Goal: Navigation & Orientation: Find specific page/section

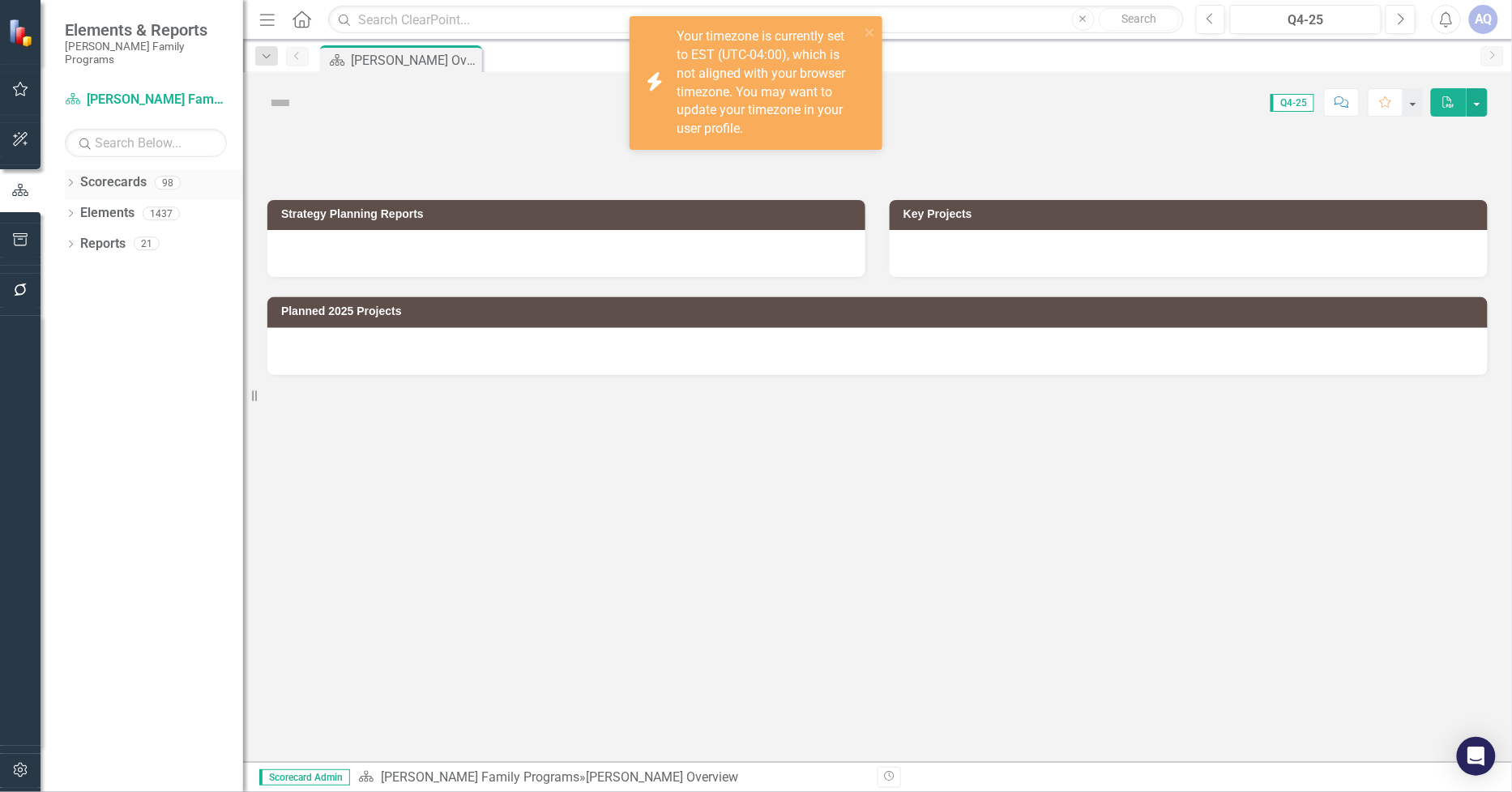
click at [68, 180] on icon "Dropdown" at bounding box center [70, 184] width 11 height 9
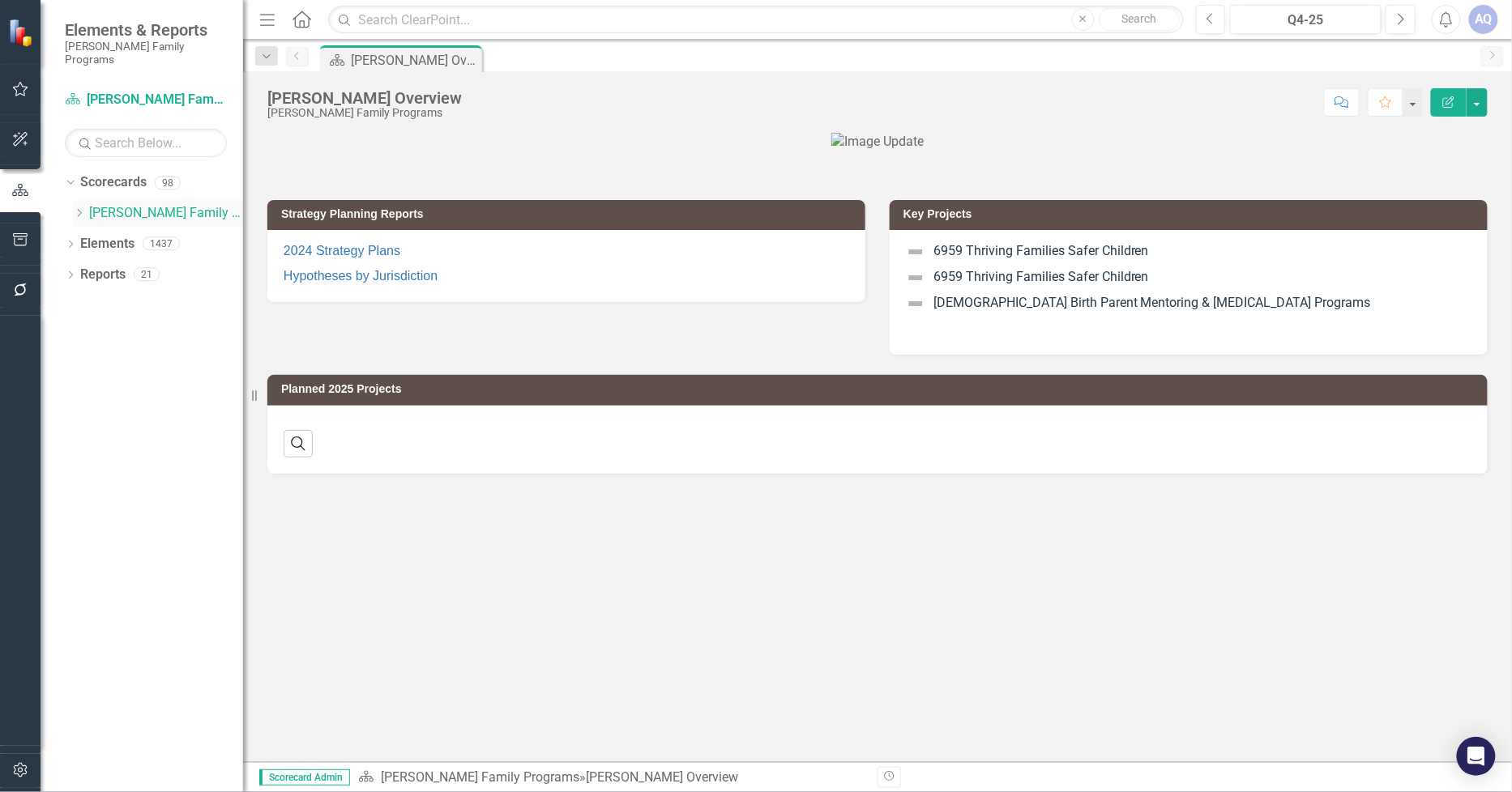
click at [77, 208] on icon "Dropdown" at bounding box center [79, 213] width 12 height 10
click at [95, 361] on icon "Dropdown" at bounding box center [96, 366] width 12 height 10
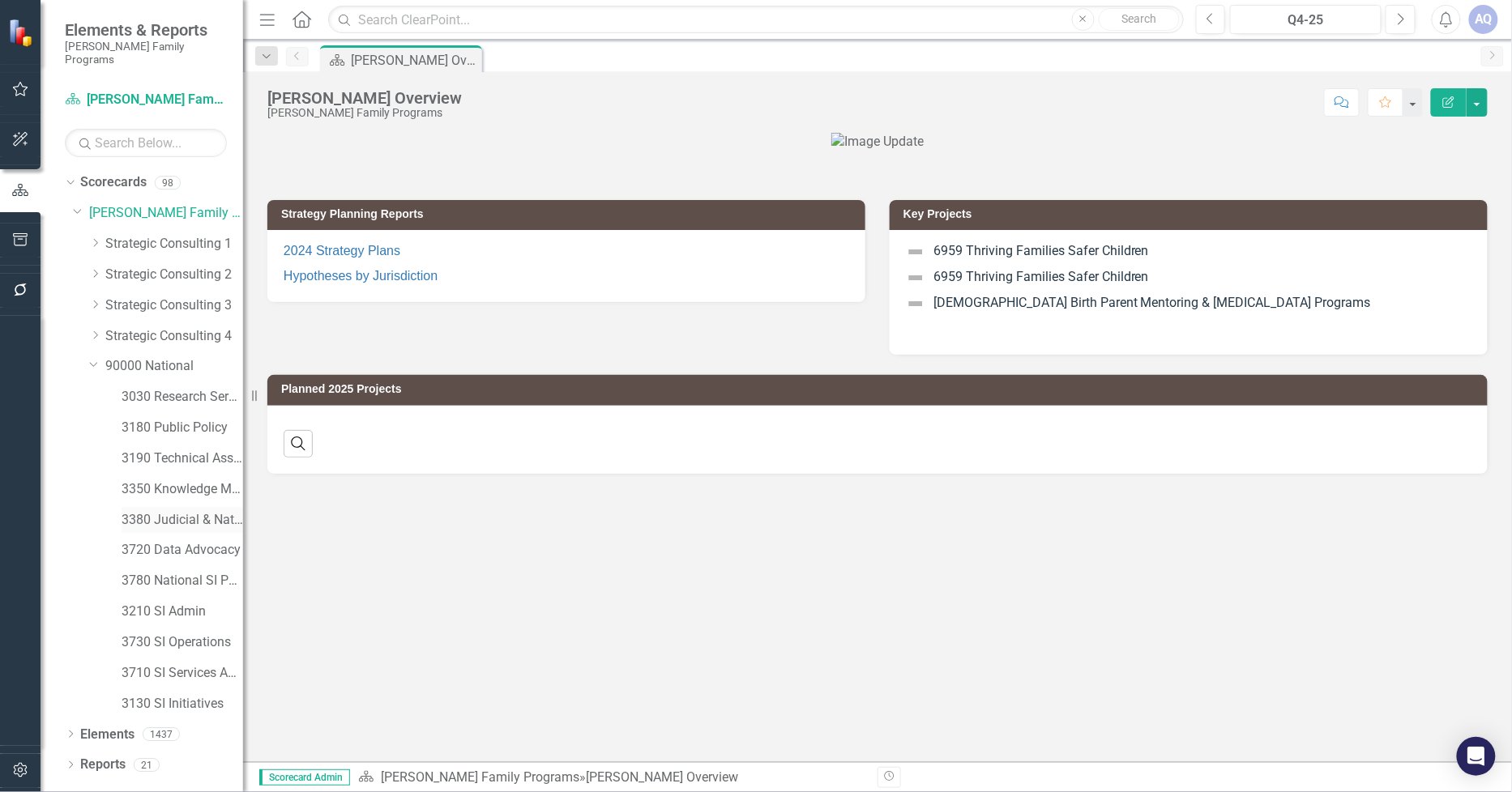
click at [208, 511] on link "3380 Judicial & National Engage" at bounding box center [182, 519] width 122 height 18
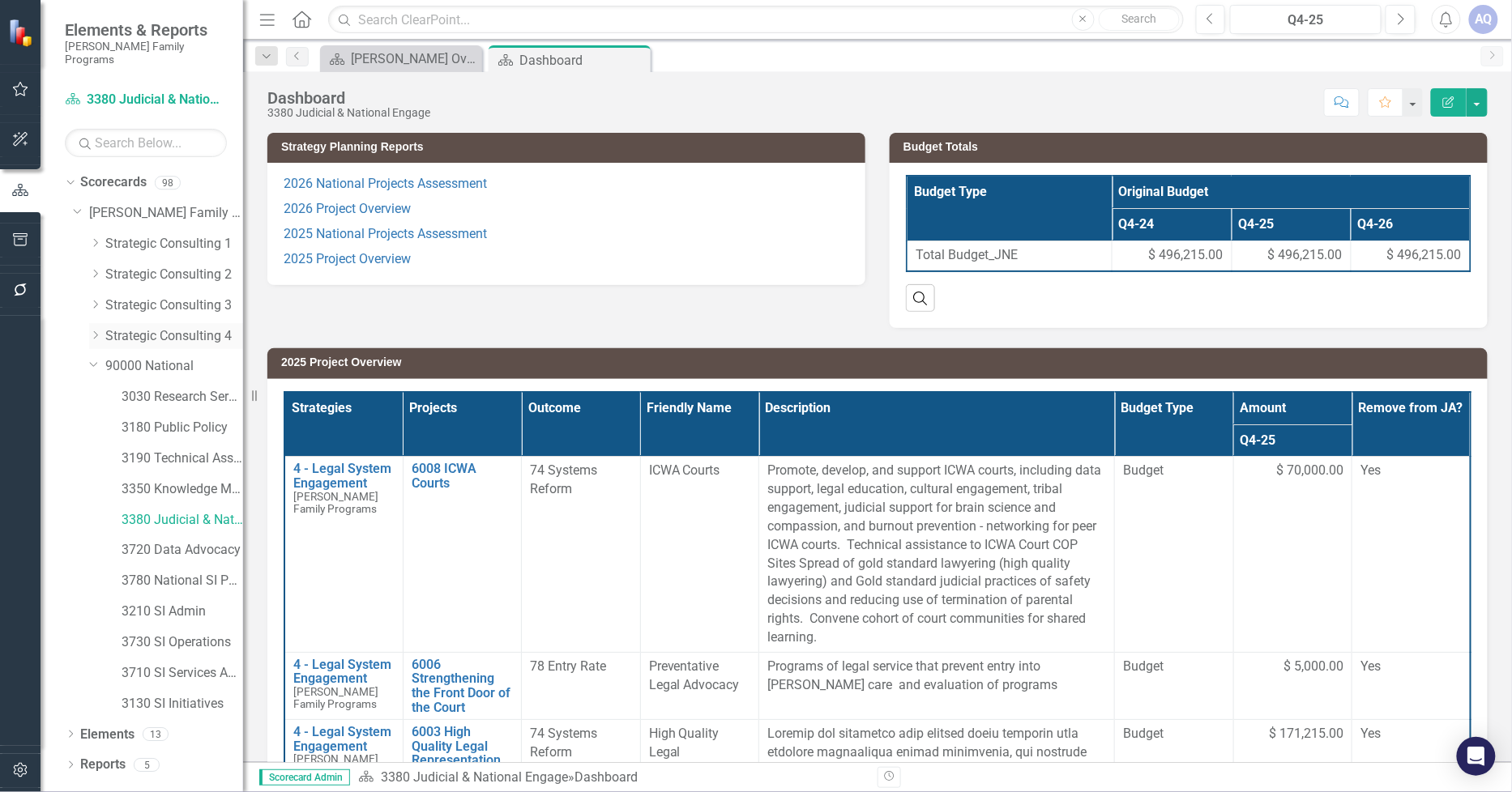
click at [90, 330] on icon "Dropdown" at bounding box center [96, 334] width 12 height 10
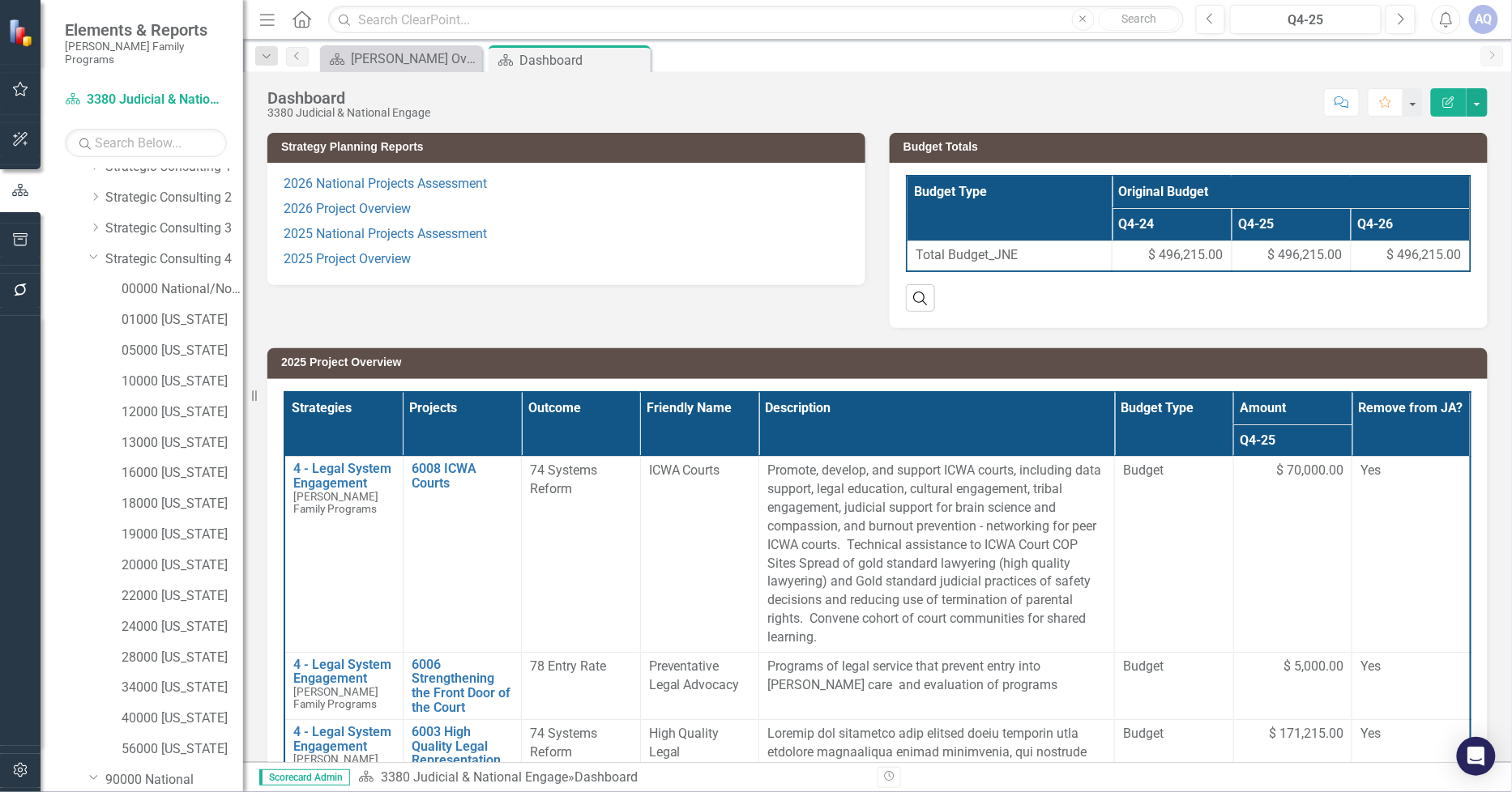
scroll to position [270, 0]
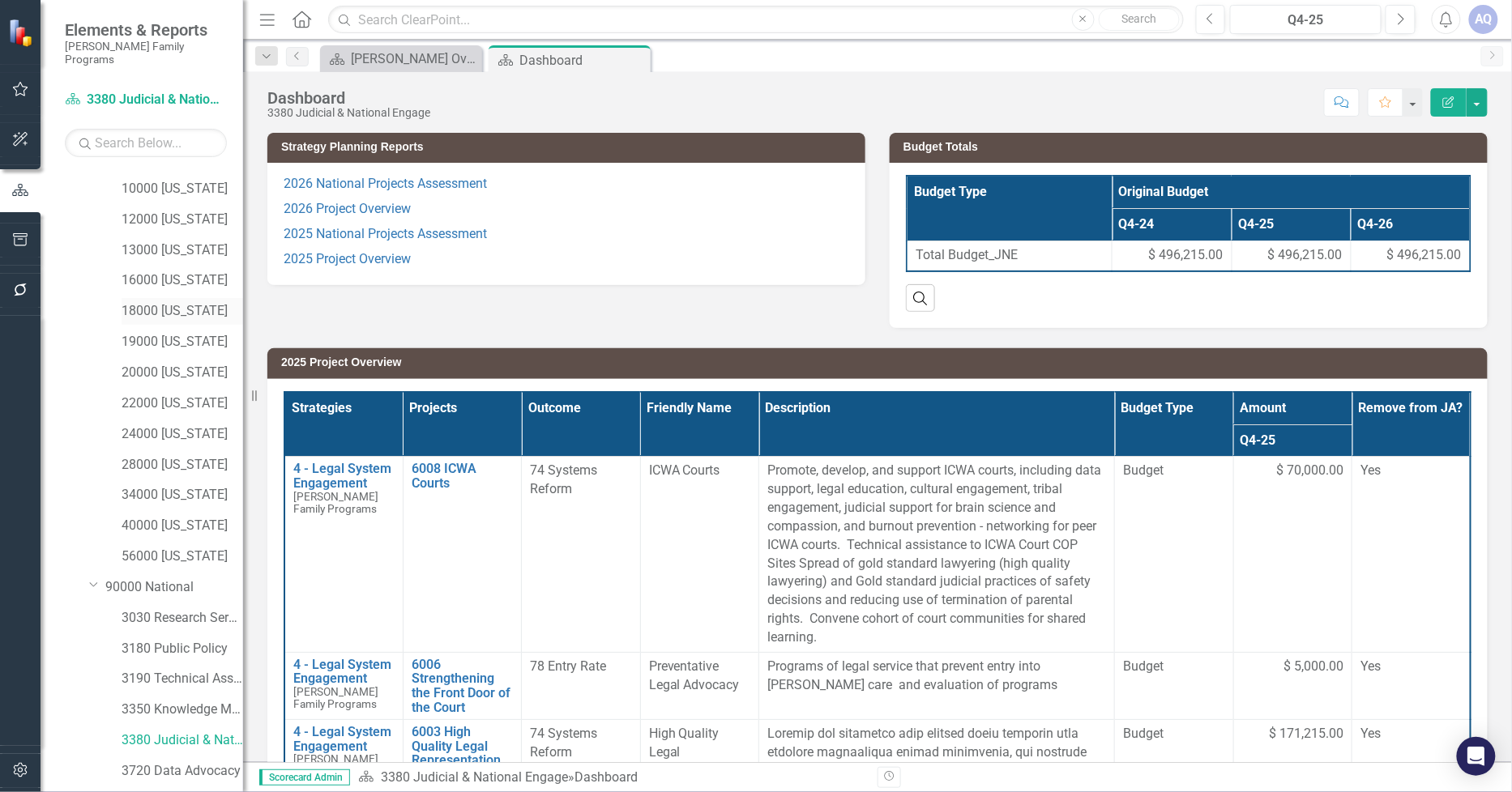
click at [151, 302] on link "18000 [US_STATE]" at bounding box center [182, 311] width 122 height 18
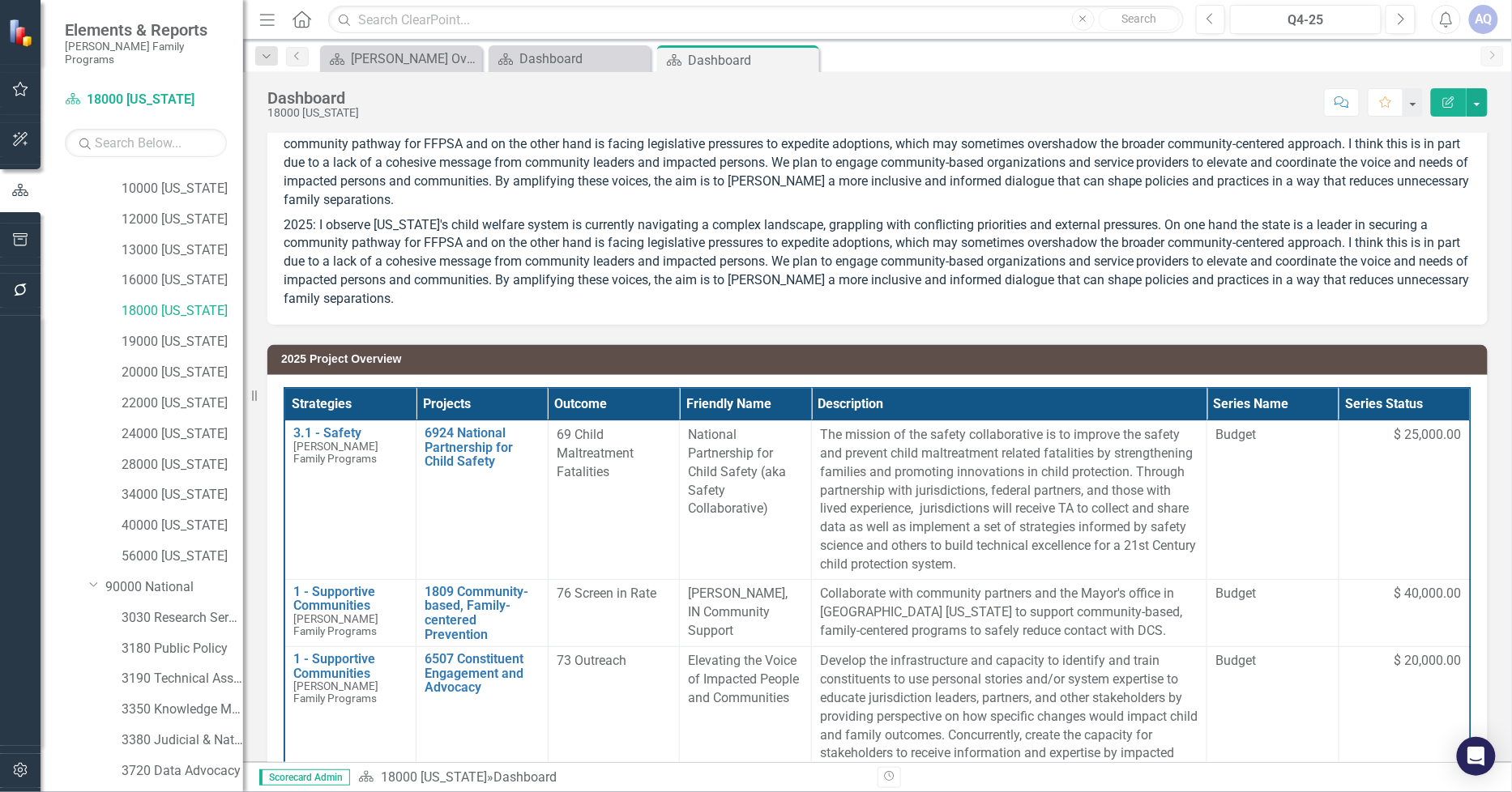
scroll to position [90, 0]
